Goal: Information Seeking & Learning: Learn about a topic

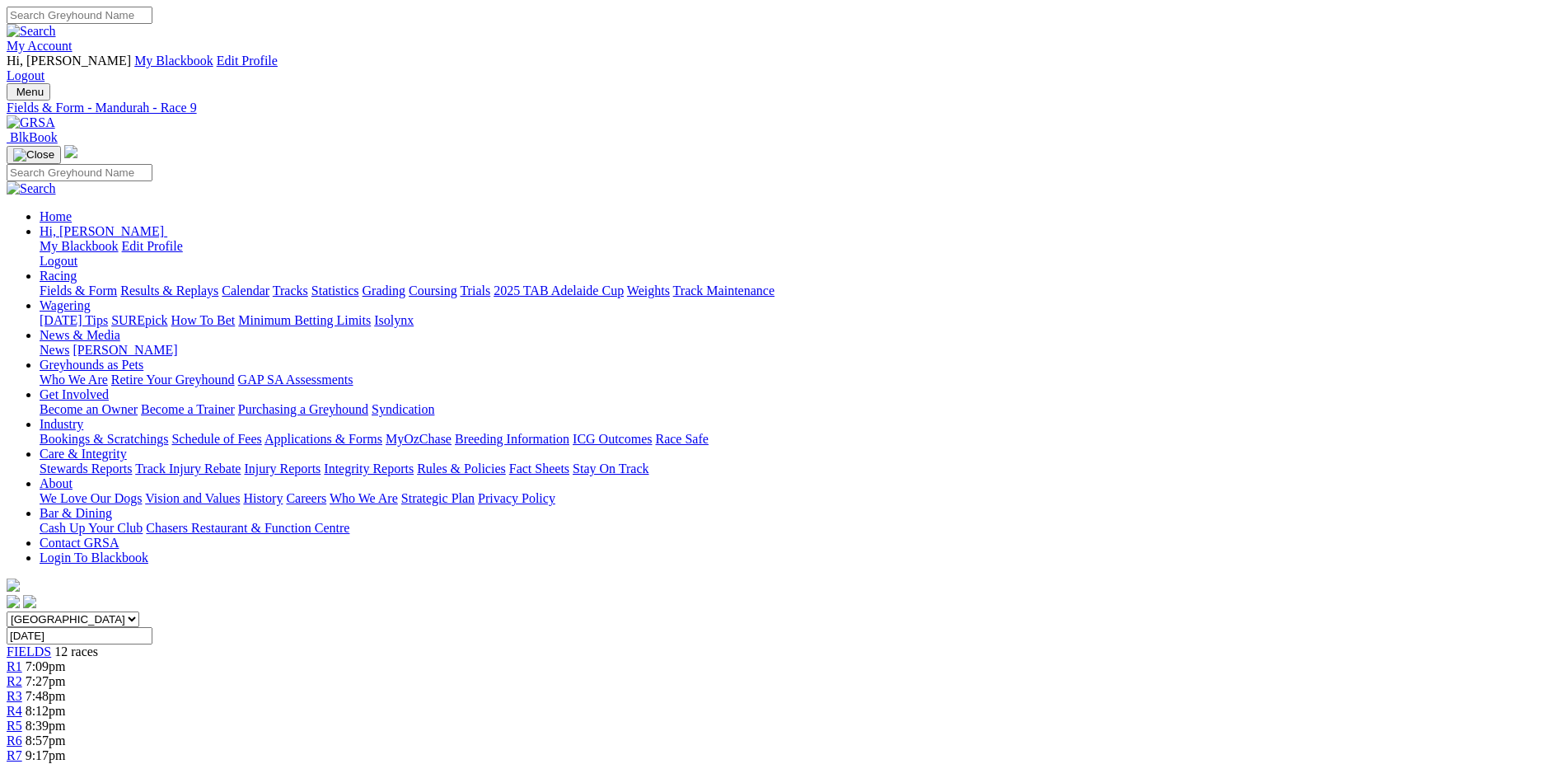
click at [412, 438] on div "R1 7:09pm" at bounding box center [784, 667] width 1555 height 15
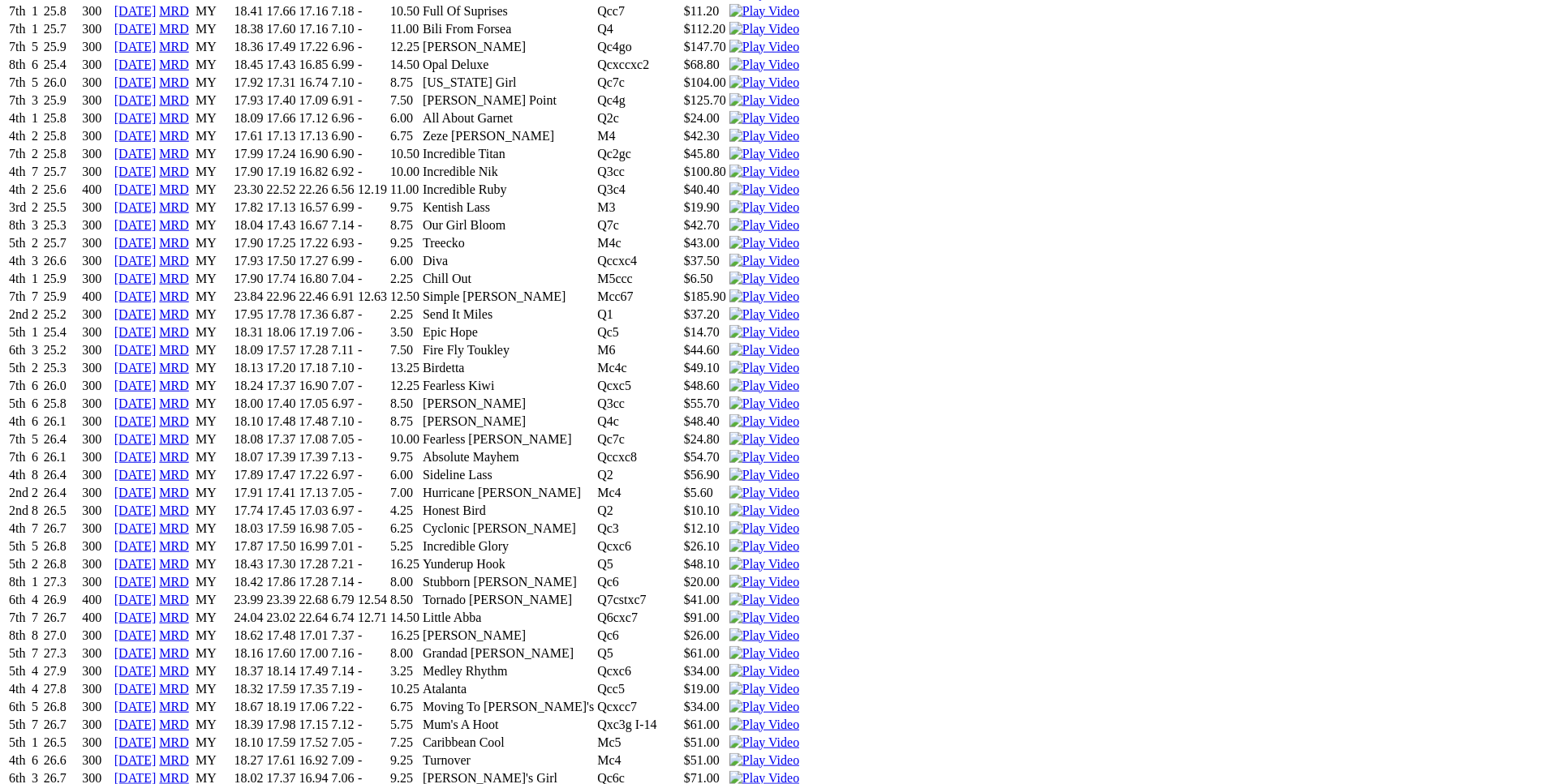
scroll to position [3641, 0]
drag, startPoint x: 365, startPoint y: 363, endPoint x: 946, endPoint y: 362, distance: 581.0
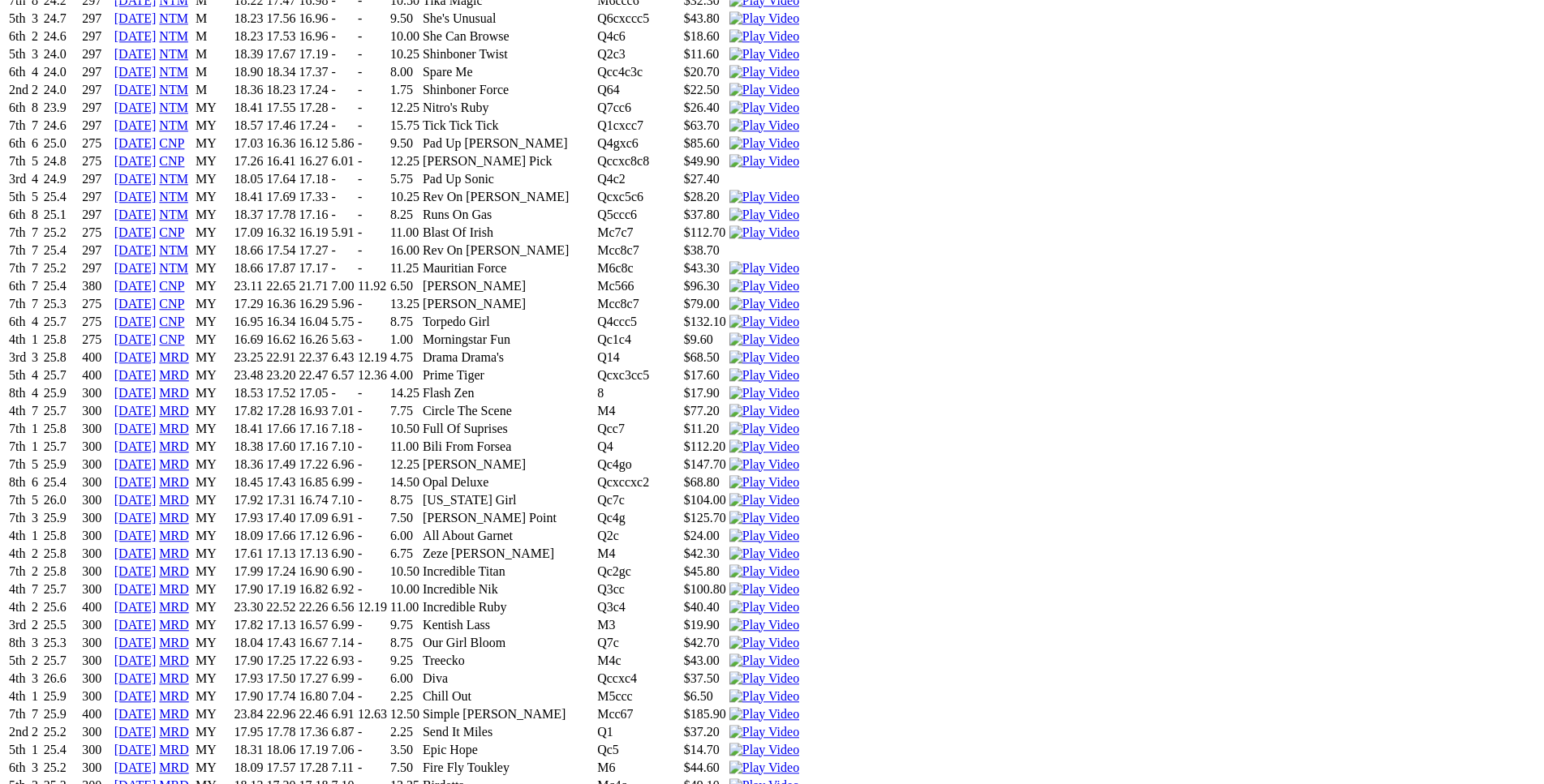
scroll to position [3226, 0]
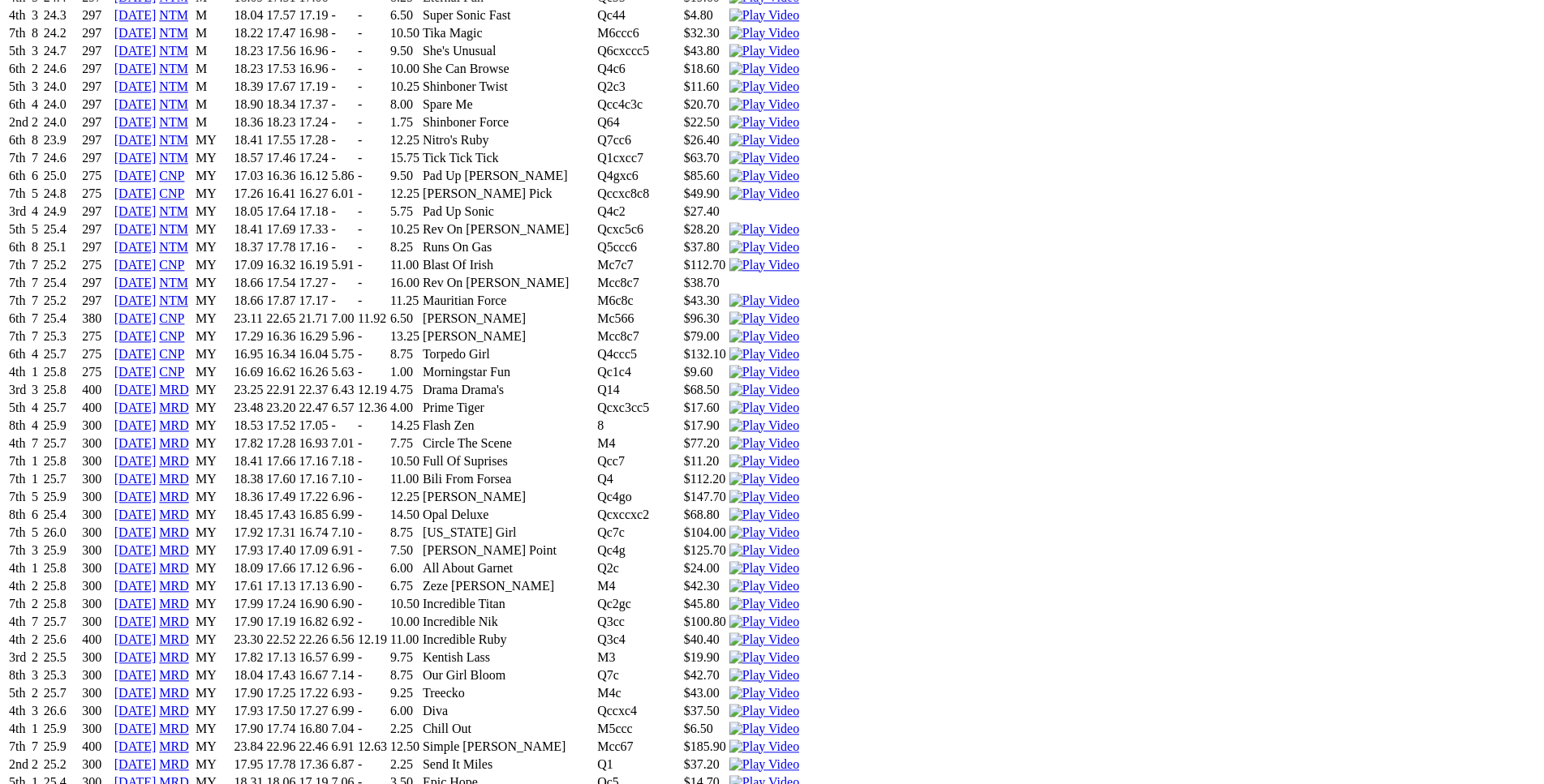
scroll to position [3224, 0]
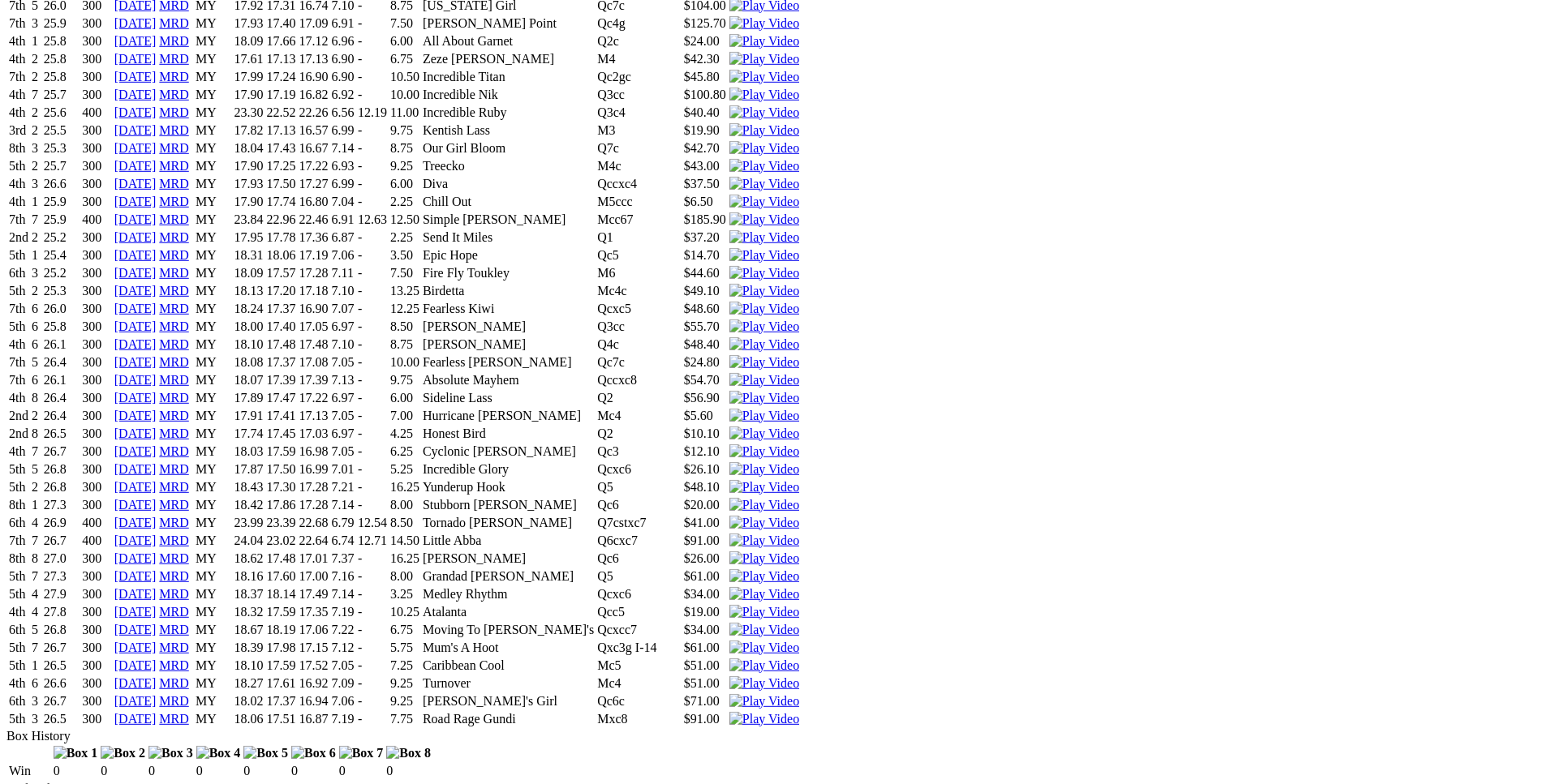
scroll to position [3720, 0]
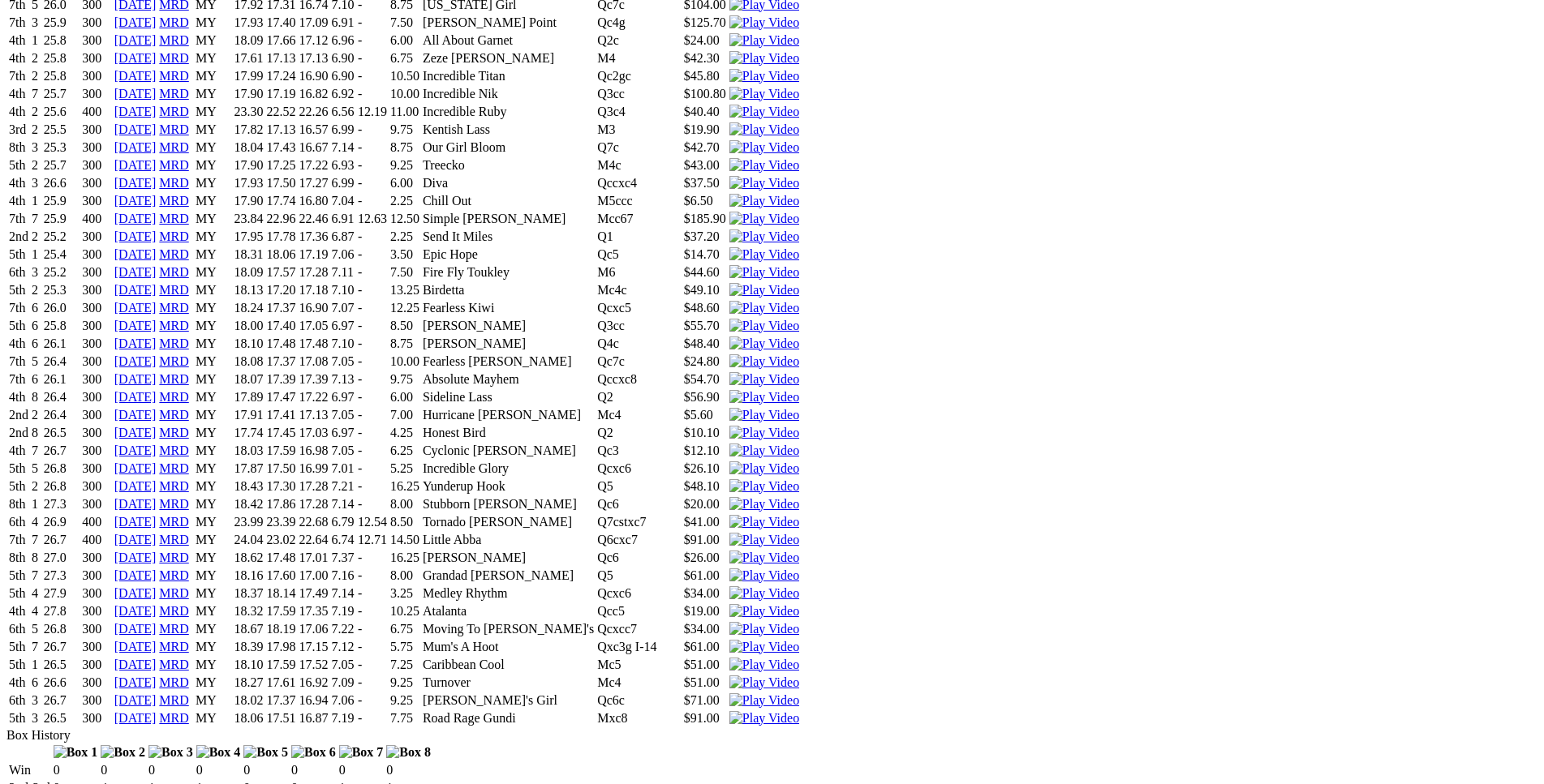
scroll to position [3224, 0]
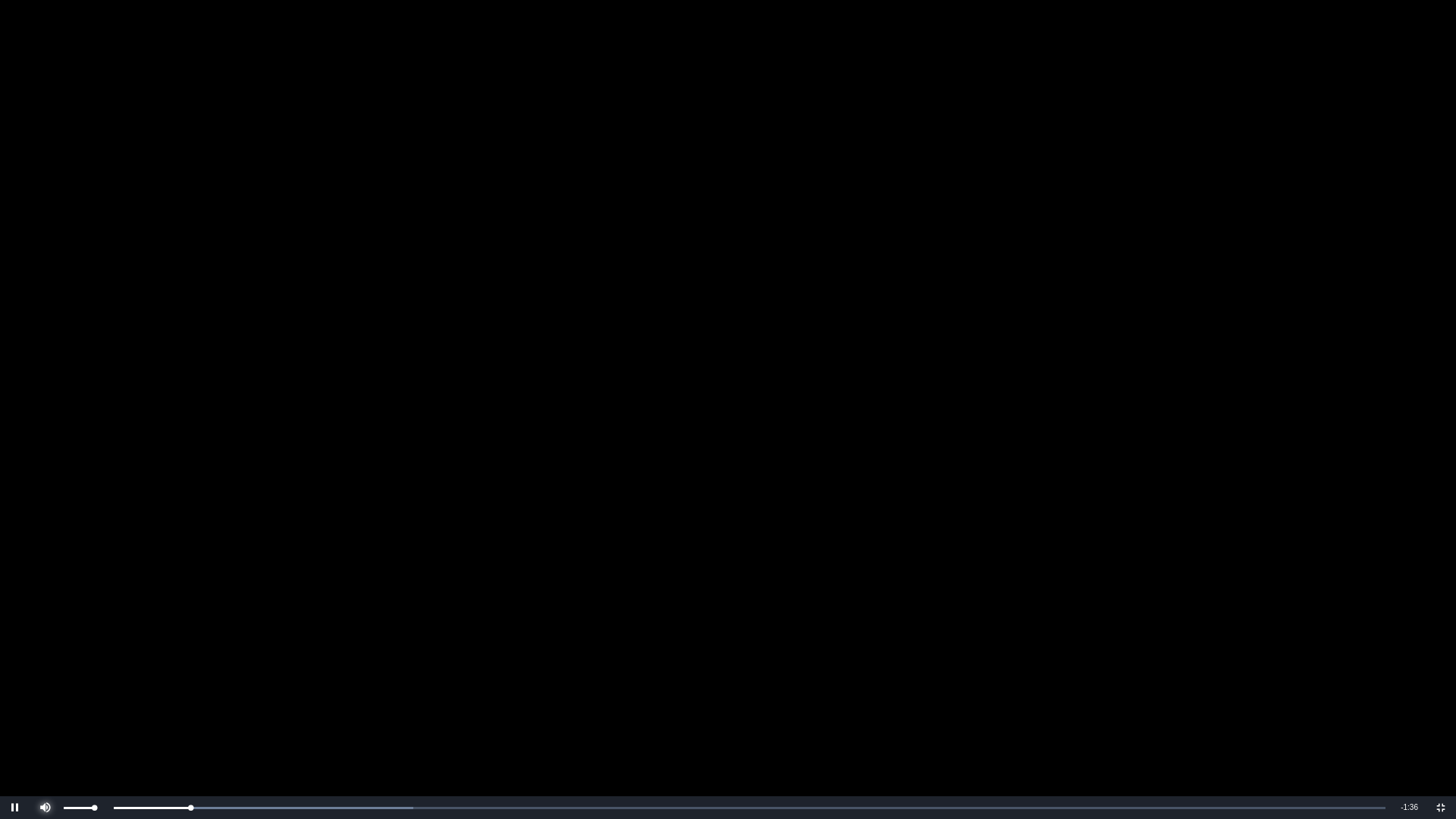
click at [41, 702] on span "Video Player" at bounding box center [45, 807] width 30 height 0
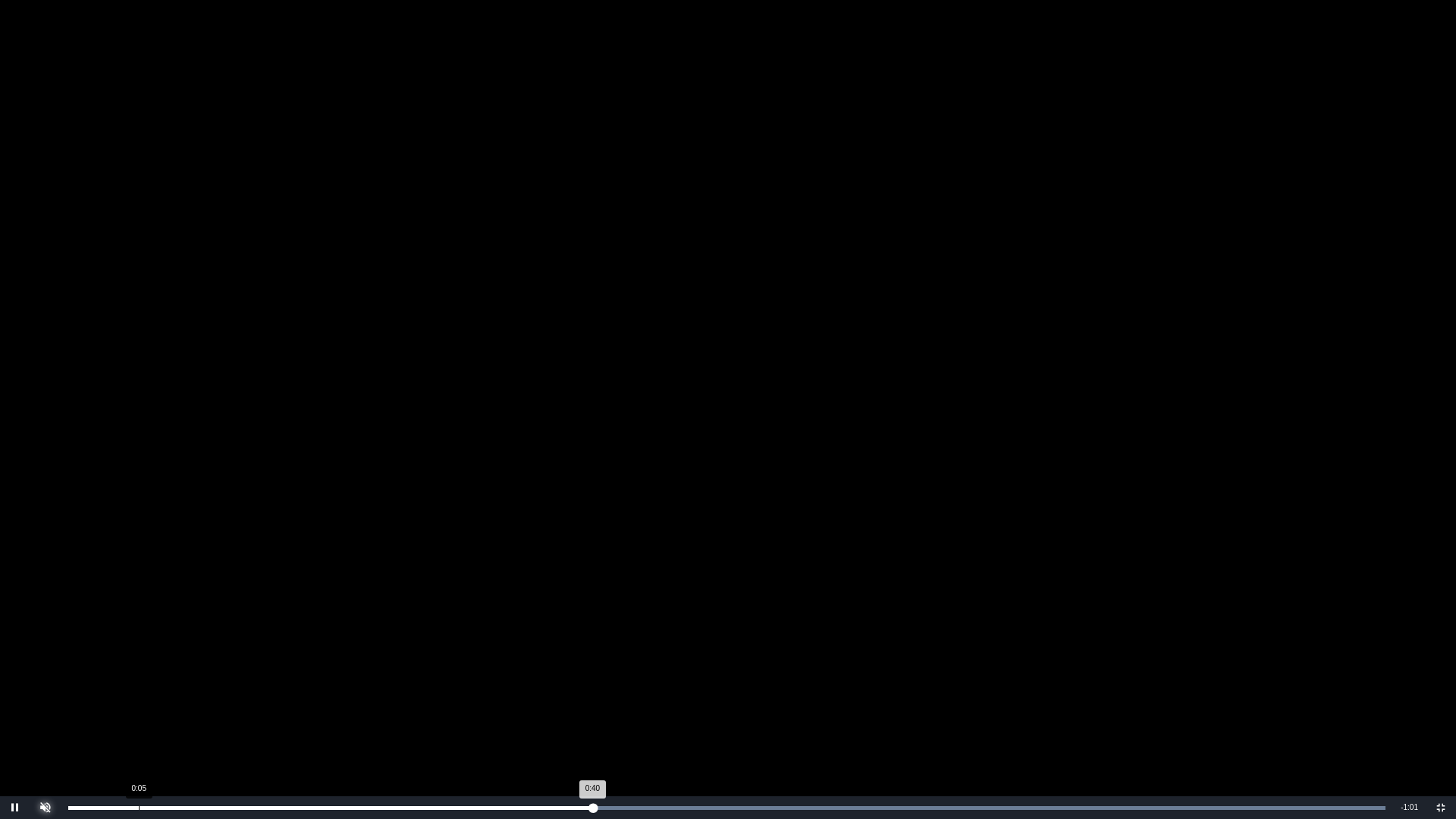
click at [138, 702] on div "Loaded : 100.00% 0:05 0:40" at bounding box center [727, 807] width 1332 height 23
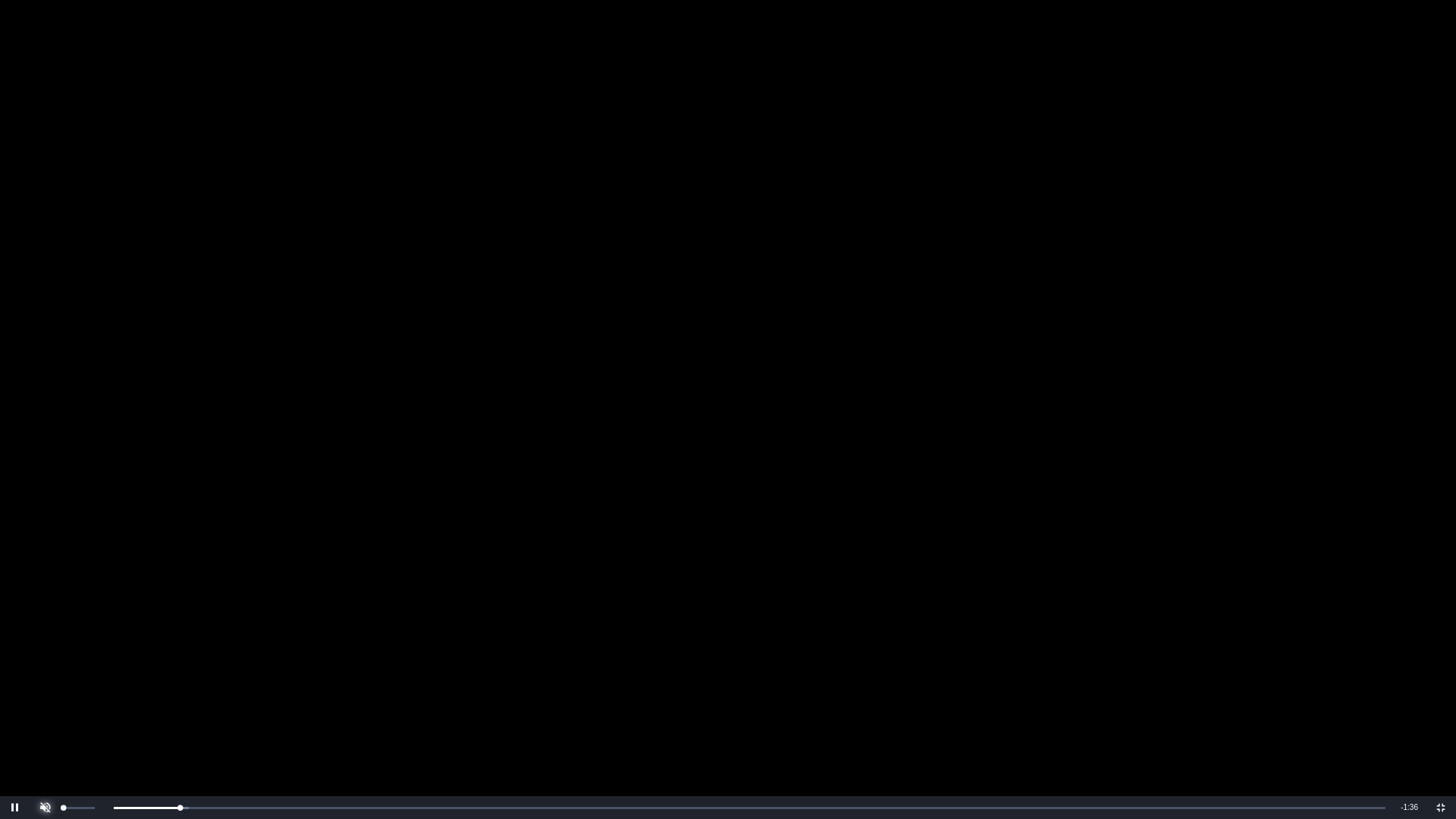
click at [43, 702] on span "Video Player" at bounding box center [45, 807] width 30 height 0
click at [1439, 702] on span "Video Player" at bounding box center [1440, 807] width 30 height 0
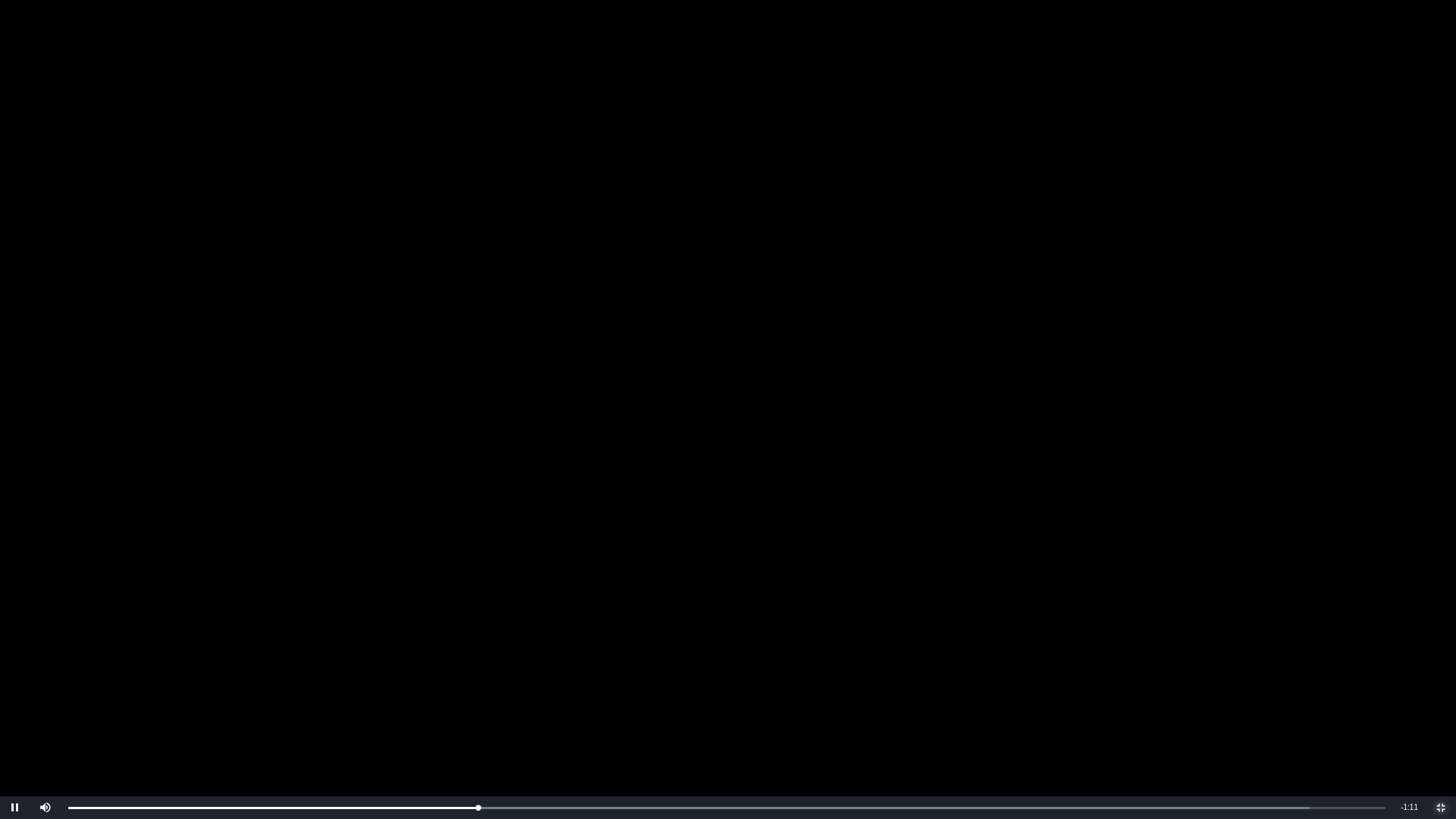
click at [1441, 702] on span "Video Player" at bounding box center [1440, 807] width 30 height 0
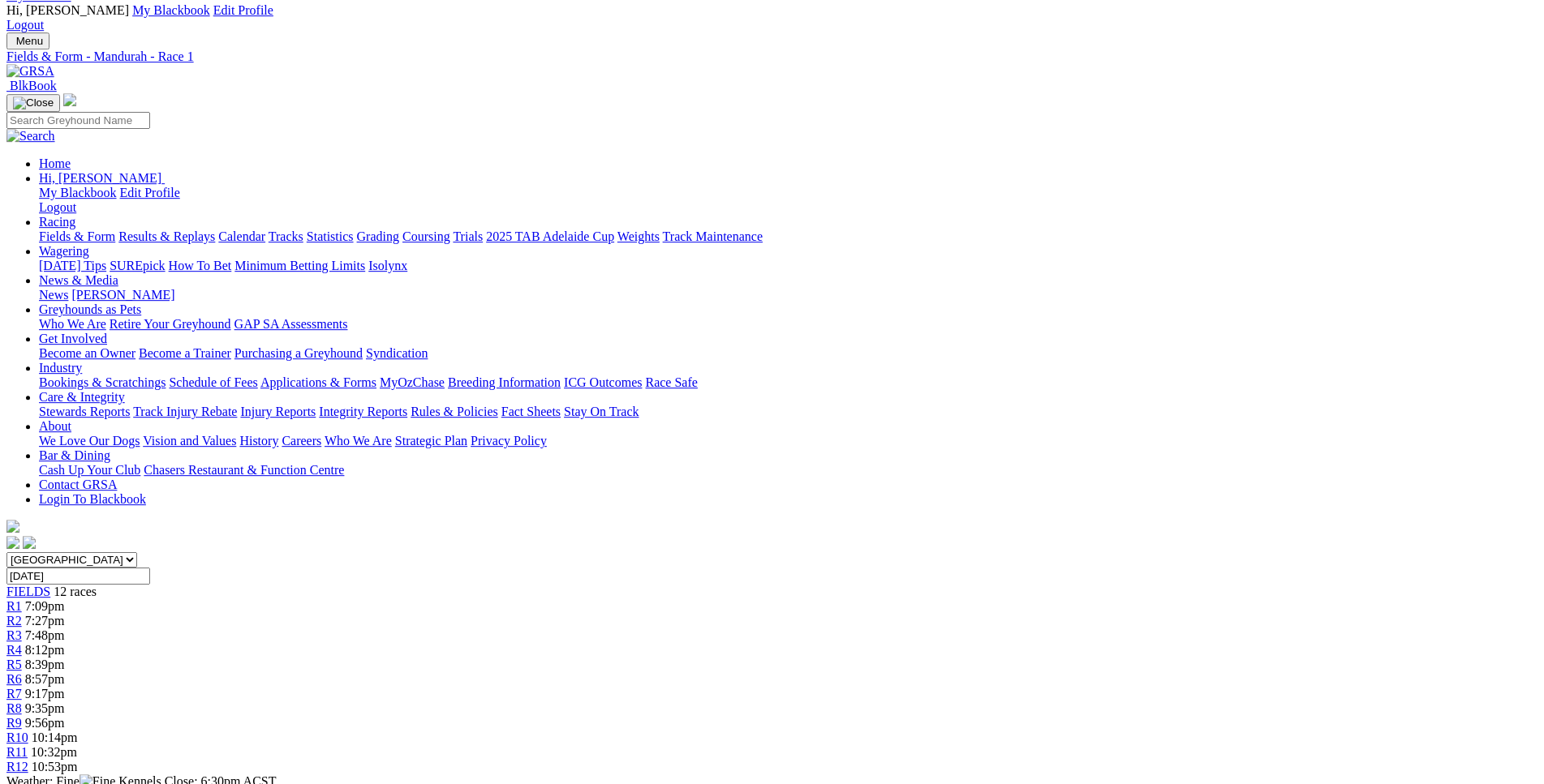
scroll to position [0, 0]
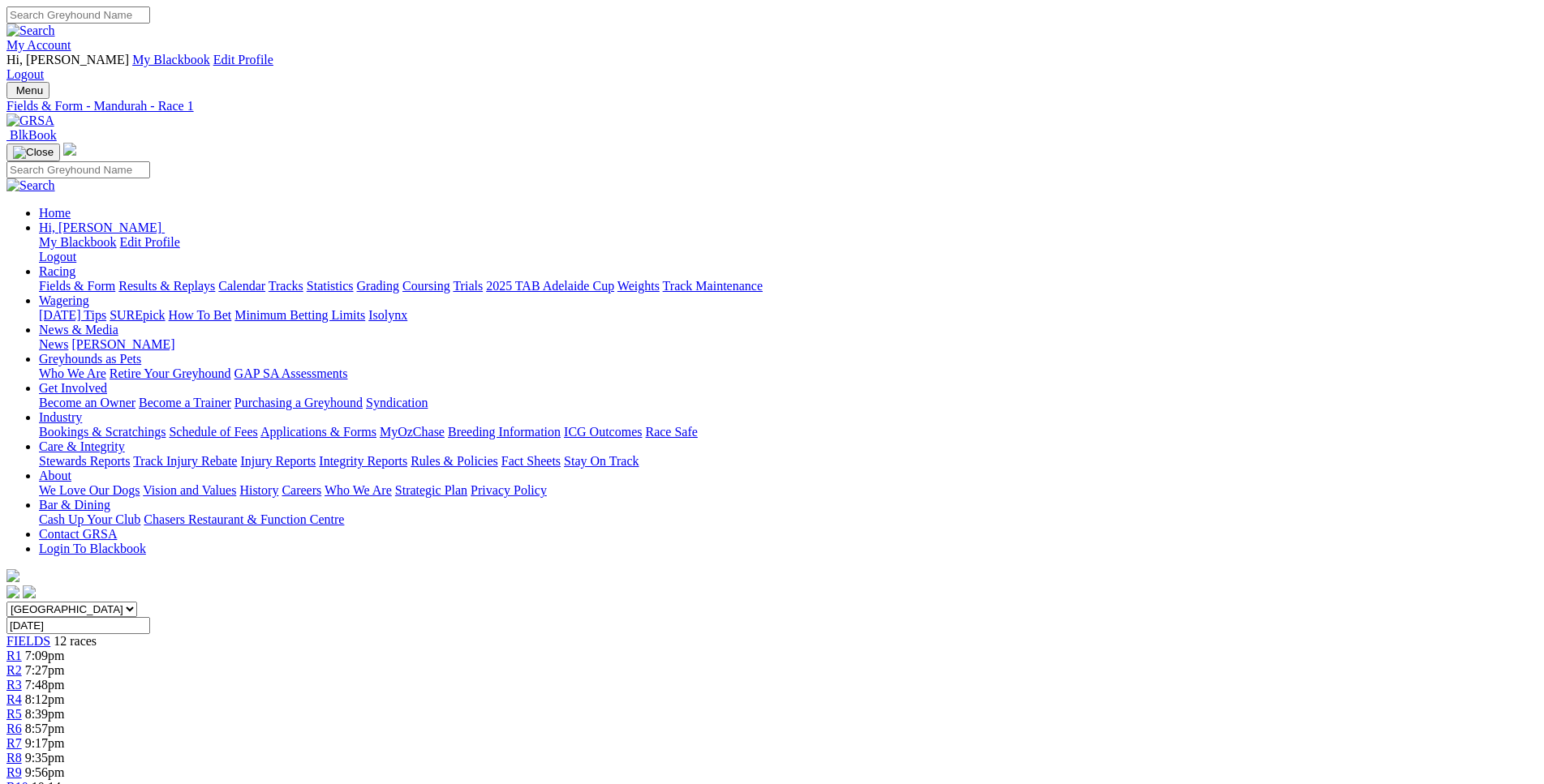
click at [1076, 751] on div "R10 10:14pm" at bounding box center [772, 787] width 1531 height 15
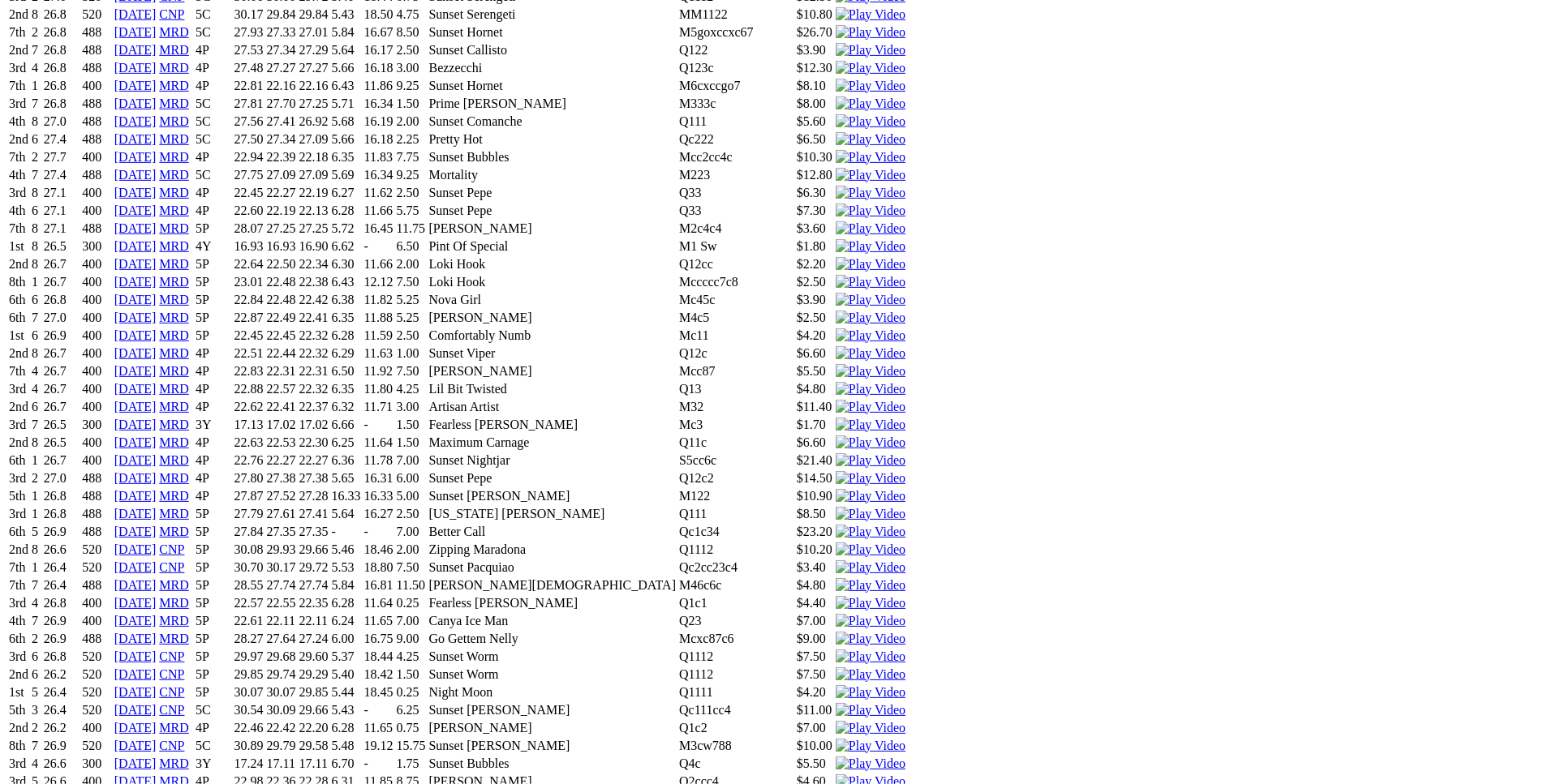
scroll to position [4218, 0]
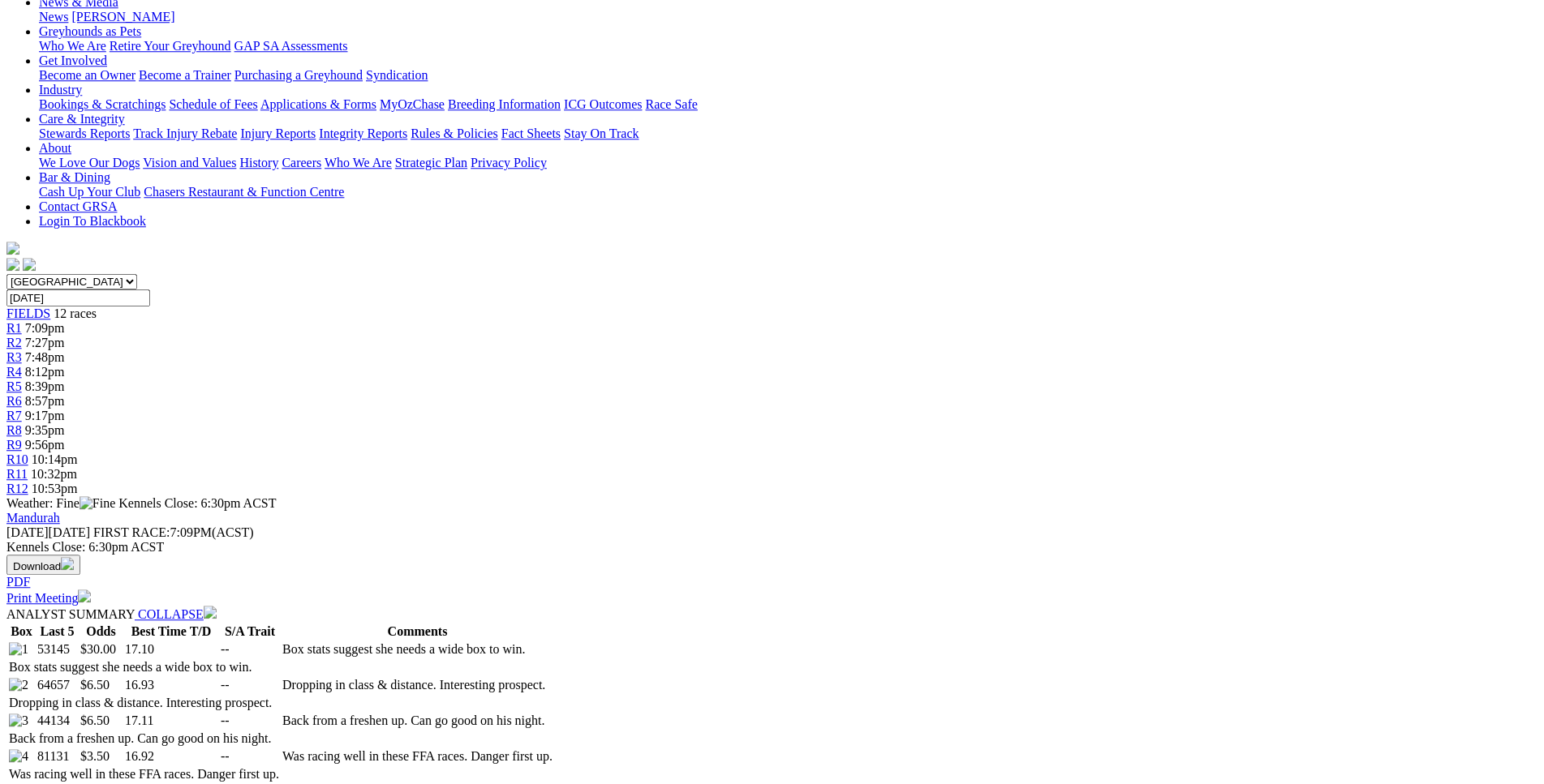
scroll to position [0, 0]
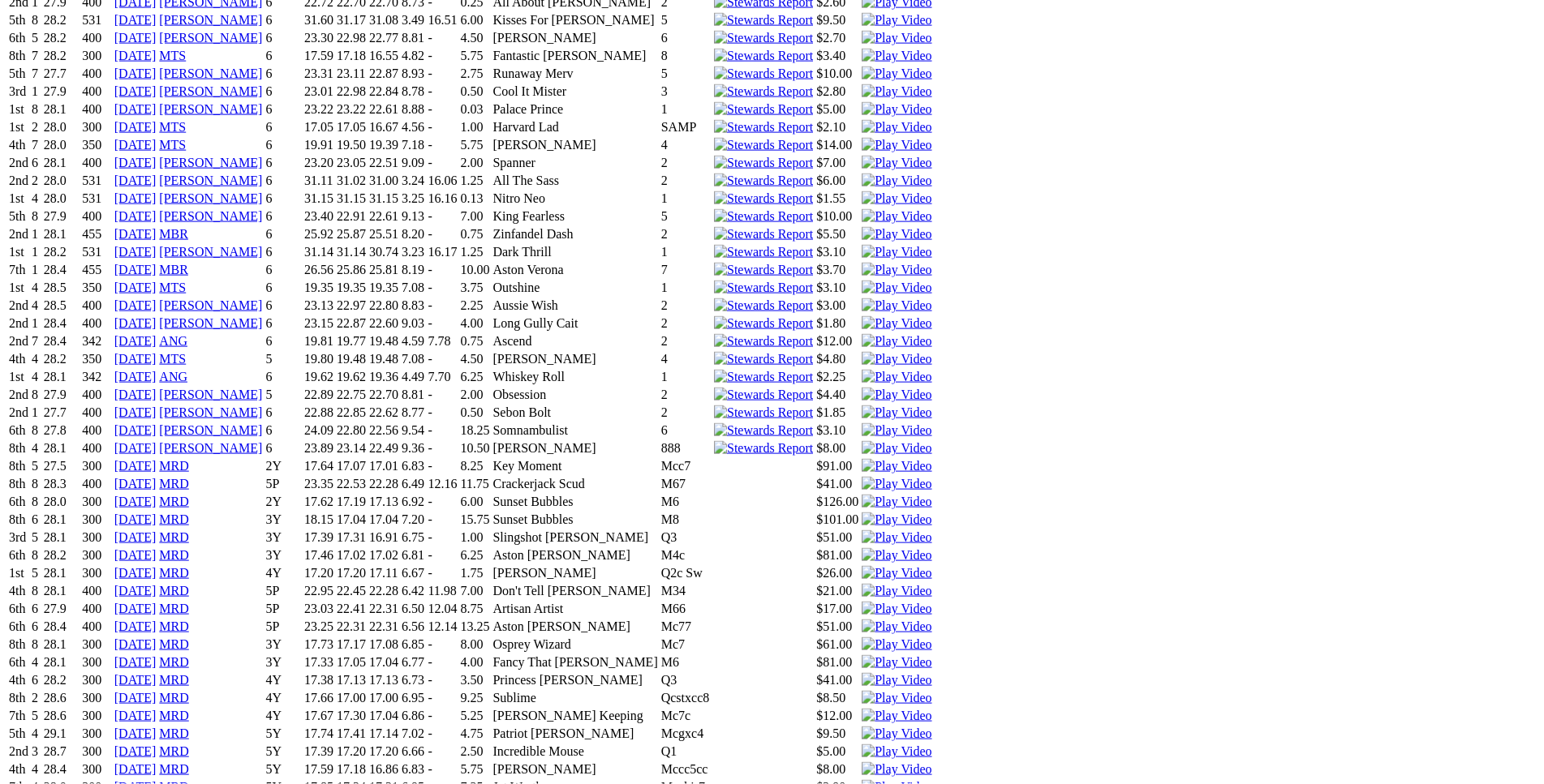
scroll to position [8933, 0]
